Goal: Find specific page/section: Locate a particular part of the current website

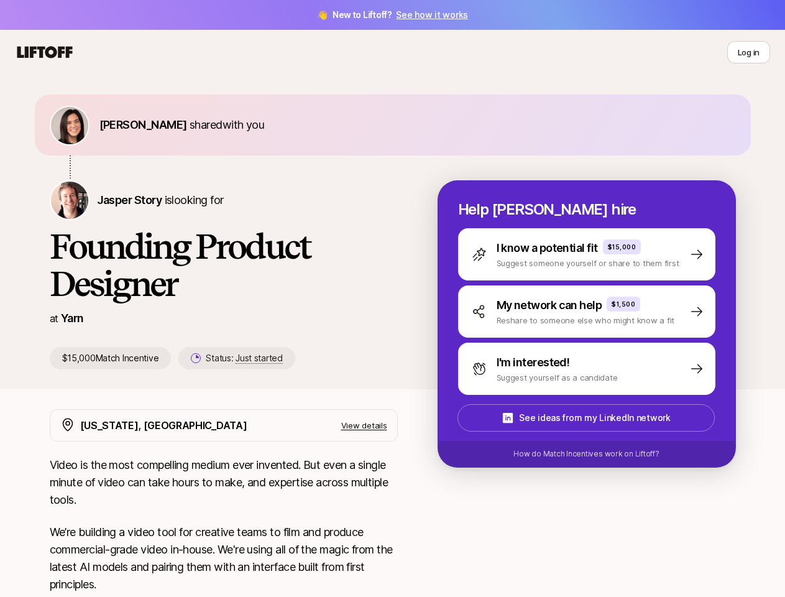
click at [392, 298] on h1 "Founding Product Designer" at bounding box center [224, 265] width 348 height 75
click at [45, 52] on icon at bounding box center [45, 52] width 60 height 17
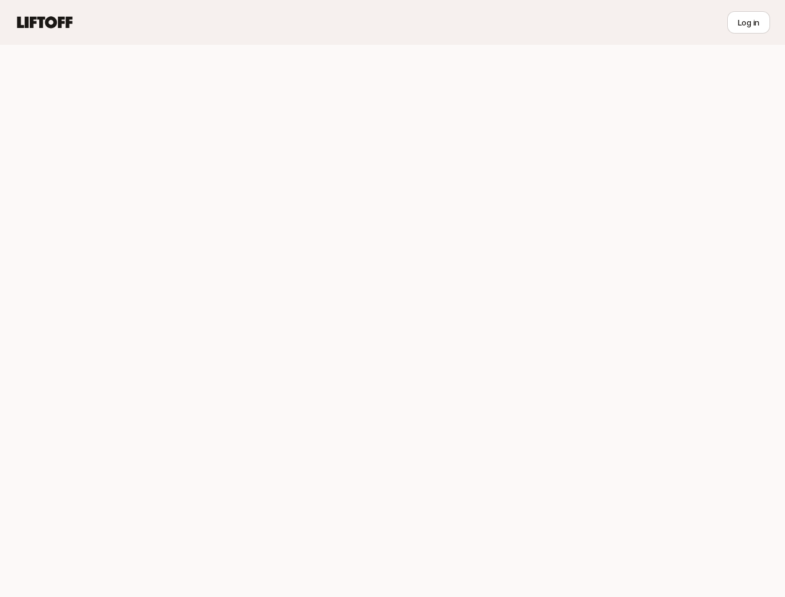
click at [124, 124] on div at bounding box center [392, 321] width 785 height 552
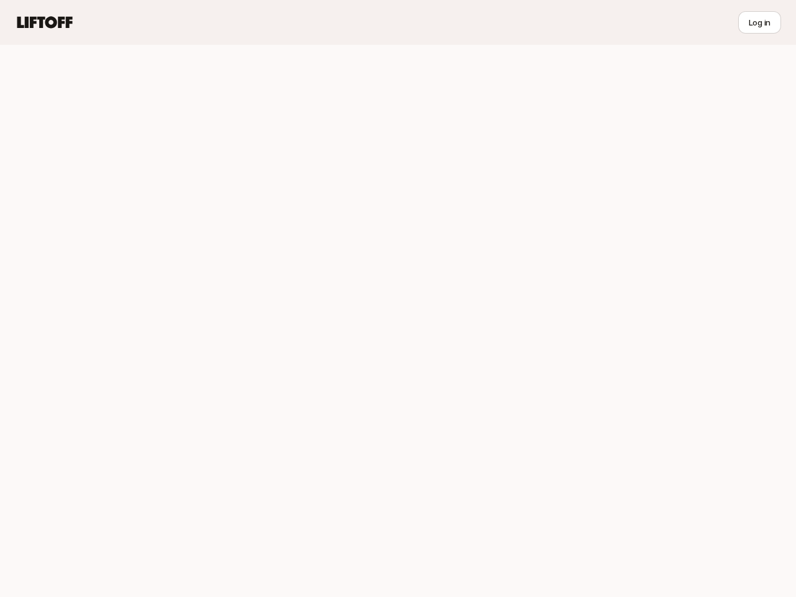
click at [114, 200] on div at bounding box center [398, 321] width 796 height 552
click at [224, 358] on div at bounding box center [398, 321] width 796 height 552
click at [602, 254] on div at bounding box center [398, 321] width 796 height 552
click at [602, 312] on div at bounding box center [398, 321] width 796 height 552
click at [602, 369] on div at bounding box center [398, 321] width 796 height 552
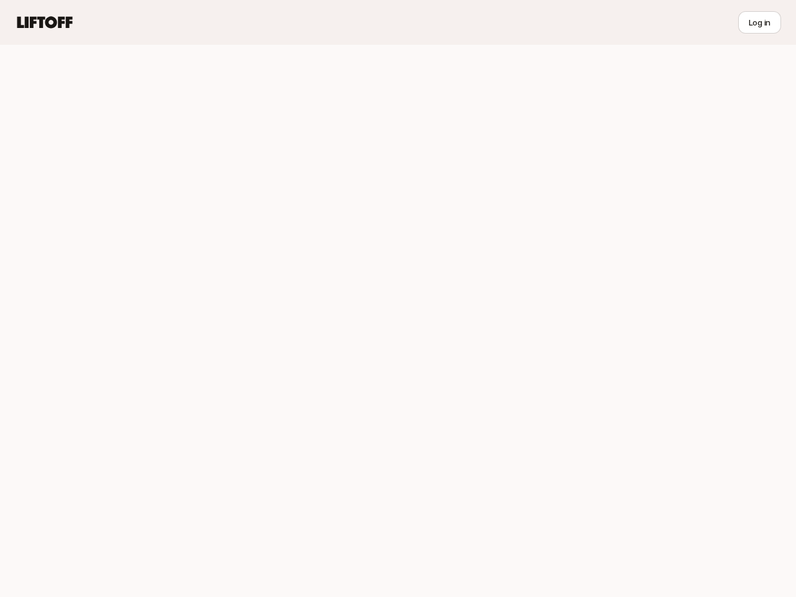
click at [601, 418] on div at bounding box center [398, 321] width 796 height 552
